Goal: Find contact information: Find contact information

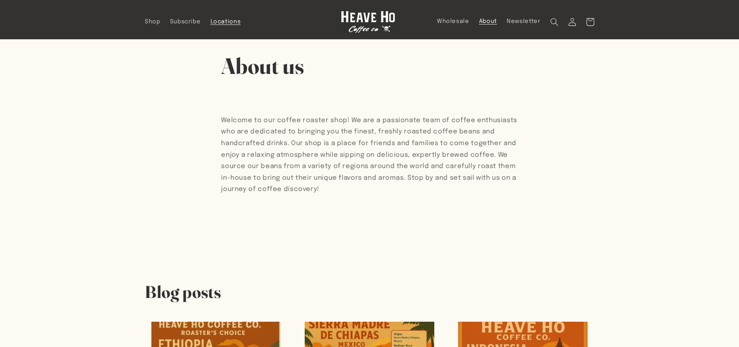
click at [226, 23] on span "Locations" at bounding box center [226, 21] width 30 height 7
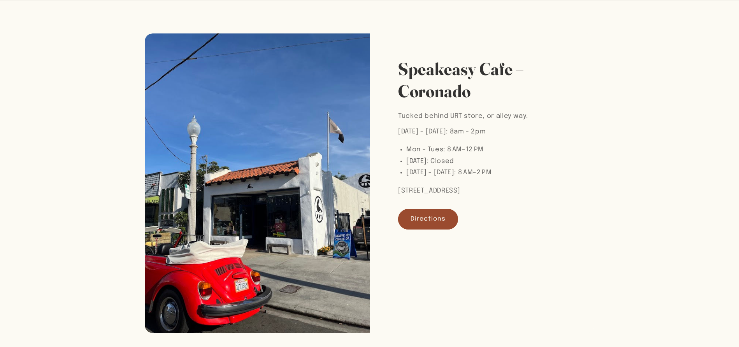
scroll to position [90, 0]
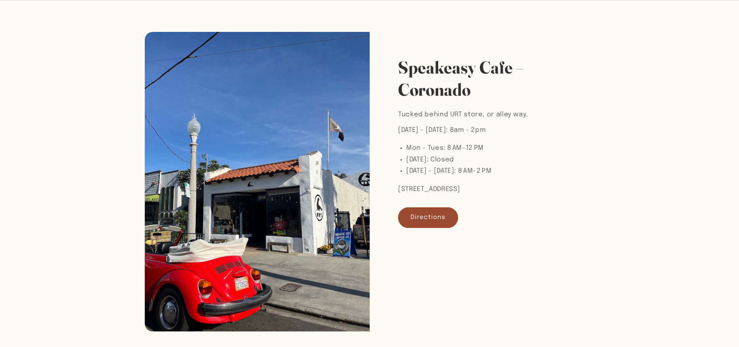
click at [735, 191] on div "Speakeasy Cafe – Coronado Tucked behind URT store, or alley way. Monday - Sunda…" at bounding box center [369, 182] width 739 height 328
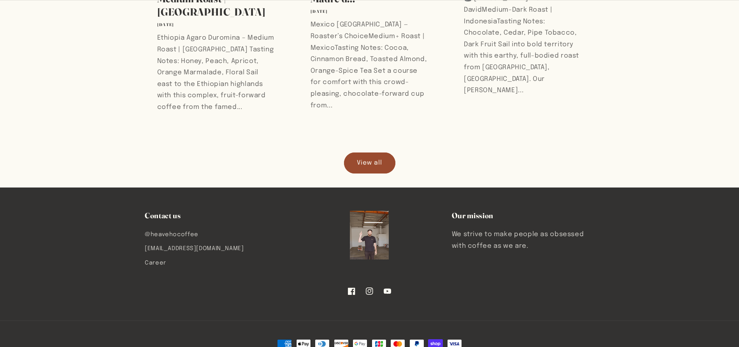
scroll to position [816, 0]
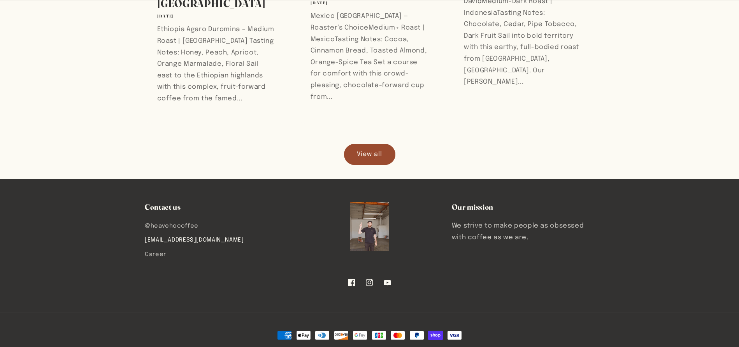
click at [189, 247] on link "[EMAIL_ADDRESS][DOMAIN_NAME]" at bounding box center [194, 240] width 99 height 14
